Goal: Book appointment/travel/reservation

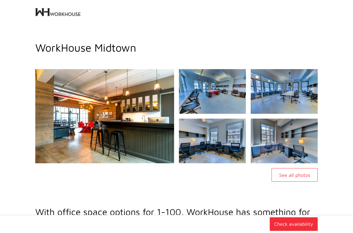
click at [305, 224] on button "Check availability" at bounding box center [293, 224] width 48 height 14
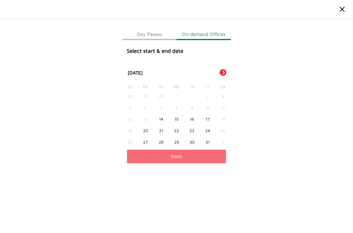
click at [343, 11] on img at bounding box center [342, 10] width 10 height 10
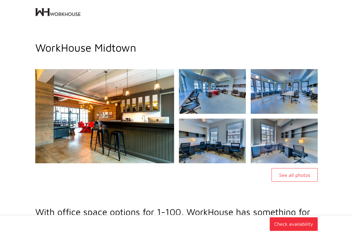
click at [57, 13] on img at bounding box center [57, 12] width 45 height 24
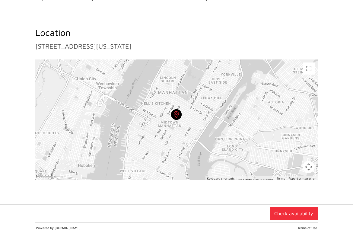
scroll to position [401, 0]
click at [289, 215] on button "Check availability" at bounding box center [293, 213] width 48 height 14
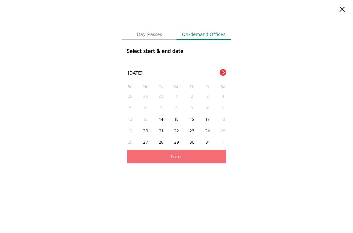
click at [146, 31] on button "Day Passes" at bounding box center [149, 34] width 54 height 12
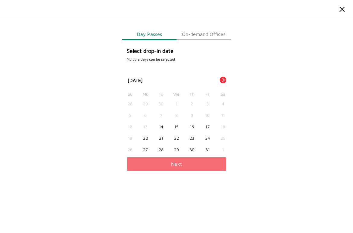
click at [157, 52] on h4 "Select drop-in date Multiple days can be selected" at bounding box center [176, 55] width 109 height 14
click at [199, 41] on div "Day Passes On-demand Offices Select drop-in date Multiple days can be selected …" at bounding box center [176, 99] width 109 height 143
click at [201, 38] on button "On-demand Offices" at bounding box center [203, 34] width 54 height 12
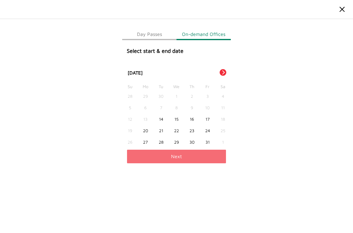
click at [341, 8] on img at bounding box center [342, 10] width 10 height 10
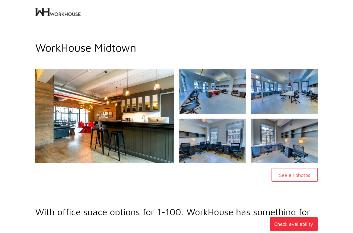
click at [75, 14] on img at bounding box center [57, 12] width 45 height 24
